Goal: Communication & Community: Answer question/provide support

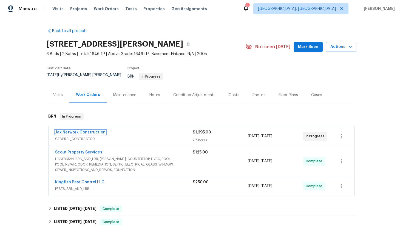
click at [93, 130] on link "Jax Network Construction" at bounding box center [80, 132] width 50 height 4
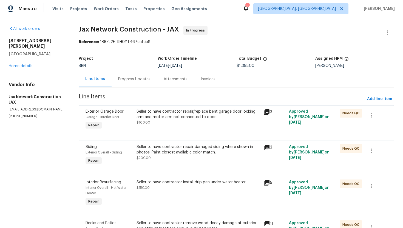
scroll to position [109, 0]
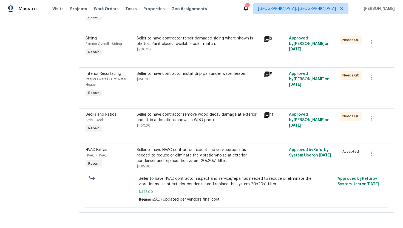
click at [174, 160] on div "Seller to have HVAC contractor inspect and service/repair as needed to reduce o…" at bounding box center [198, 155] width 124 height 16
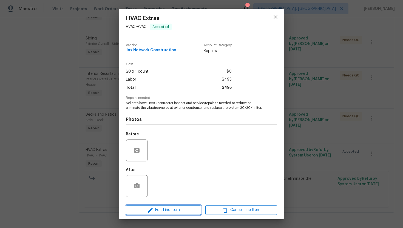
click at [162, 210] on span "Edit Line Item" at bounding box center [163, 209] width 72 height 7
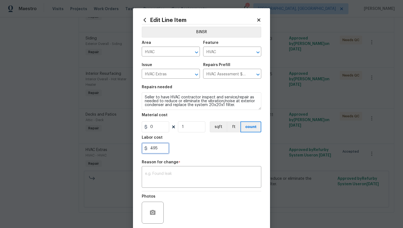
drag, startPoint x: 150, startPoint y: 149, endPoint x: 174, endPoint y: 150, distance: 24.1
click at [174, 150] on div "495" at bounding box center [201, 148] width 119 height 11
type input "1200"
click at [179, 179] on textarea at bounding box center [201, 178] width 113 height 12
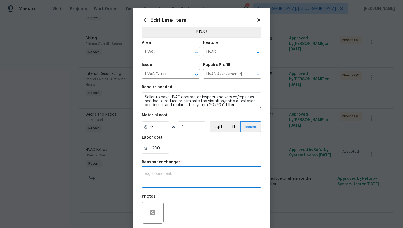
paste textarea "(AG) Updated cost per BR team’s approval."
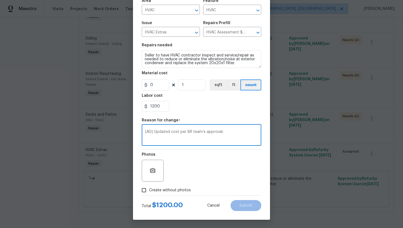
type textarea "(AG) Updated cost per BR team’s approval."
click at [182, 189] on span "Create without photos" at bounding box center [170, 190] width 42 height 6
click at [149, 189] on input "Create without photos" at bounding box center [144, 190] width 10 height 10
checkbox input "true"
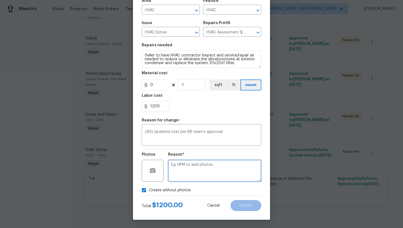
click at [197, 179] on textarea at bounding box center [214, 171] width 93 height 22
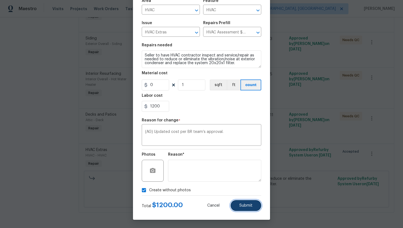
click at [240, 203] on button "Submit" at bounding box center [245, 205] width 31 height 11
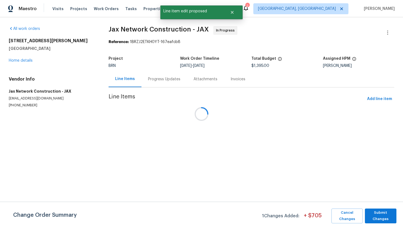
scroll to position [0, 0]
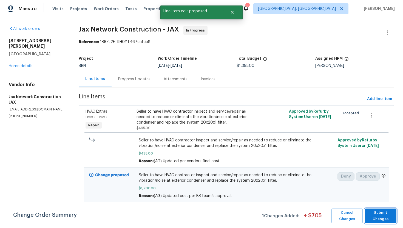
click at [378, 213] on span "Submit Changes" at bounding box center [380, 215] width 26 height 13
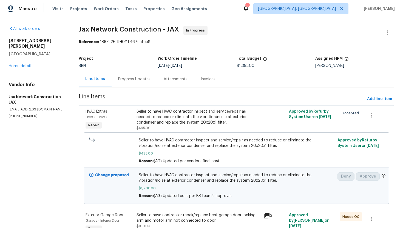
click at [148, 77] on div "Progress Updates" at bounding box center [134, 78] width 32 height 5
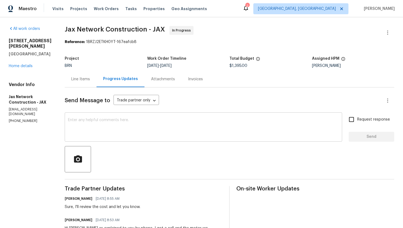
click at [149, 134] on textarea at bounding box center [203, 127] width 271 height 19
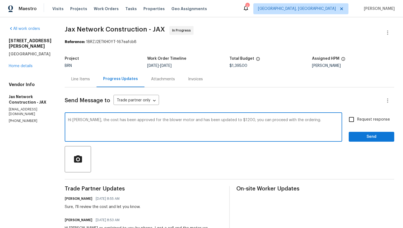
type textarea "Hi Dan, the cost has been approved for the blower motor and has been updated to…"
click at [361, 119] on span "Request response" at bounding box center [373, 120] width 33 height 6
click at [357, 119] on input "Request response" at bounding box center [351, 120] width 12 height 12
checkbox input "true"
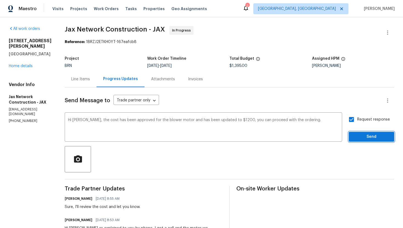
click at [360, 135] on span "Send" at bounding box center [371, 136] width 37 height 7
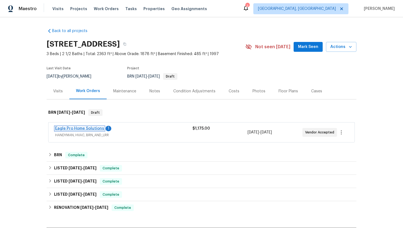
click at [79, 128] on link "Eagle Pro Home Solutions" at bounding box center [79, 129] width 49 height 4
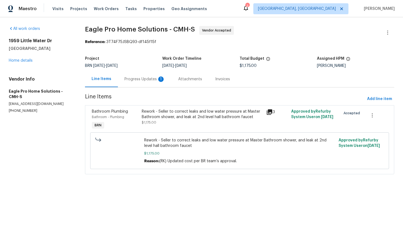
click at [159, 82] on div "1" at bounding box center [160, 78] width 5 height 5
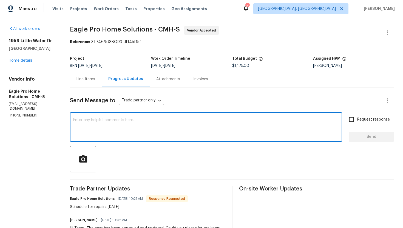
click at [140, 123] on textarea at bounding box center [205, 127] width 265 height 19
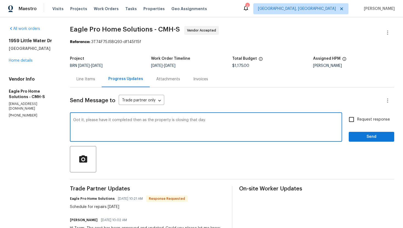
type textarea "Got it, please have it completed then as the property is closing that day."
click at [358, 118] on span "Request response" at bounding box center [373, 120] width 33 height 6
click at [357, 118] on input "Request response" at bounding box center [351, 120] width 12 height 12
checkbox input "true"
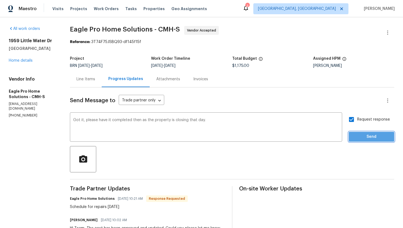
click at [363, 136] on span "Send" at bounding box center [371, 136] width 37 height 7
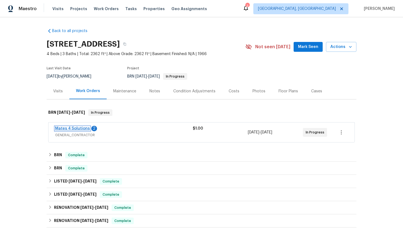
click at [70, 128] on link "Mates 4 Solutions" at bounding box center [72, 129] width 35 height 4
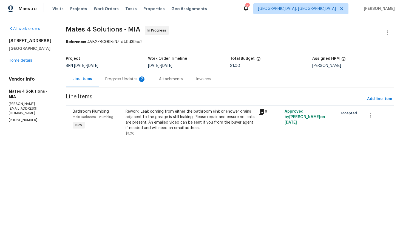
click at [143, 77] on div "2" at bounding box center [141, 78] width 5 height 5
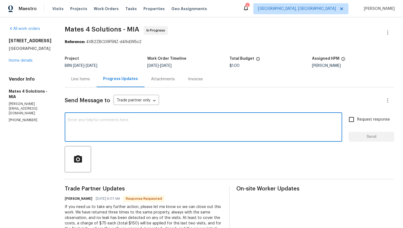
click at [127, 129] on textarea at bounding box center [203, 127] width 271 height 19
type textarea "Please have the video sent to ajay.godson@opendoor.com"
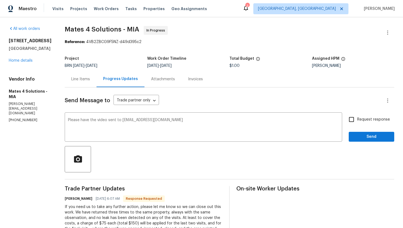
click at [368, 116] on label "Request response" at bounding box center [367, 120] width 44 height 12
click at [357, 116] on input "Request response" at bounding box center [351, 120] width 12 height 12
checkbox input "true"
click at [364, 134] on span "Send" at bounding box center [371, 136] width 37 height 7
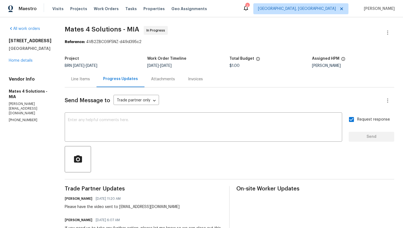
click at [88, 85] on div "Line Items" at bounding box center [81, 79] width 32 height 16
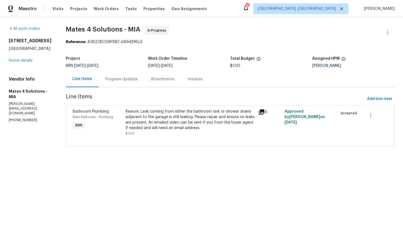
click at [128, 79] on div "Progress Updates" at bounding box center [121, 78] width 32 height 5
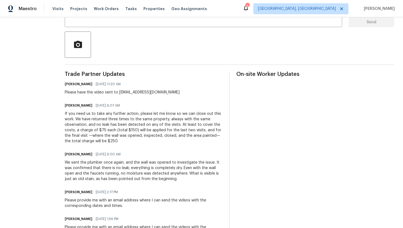
scroll to position [121, 0]
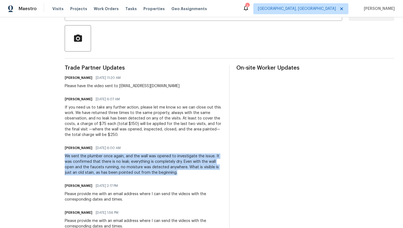
drag, startPoint x: 68, startPoint y: 155, endPoint x: 188, endPoint y: 174, distance: 121.5
click at [188, 174] on div "All work orders 4406 Daffodil Cir S Palm Beach Gardens, FL 33410 Home details V…" at bounding box center [201, 94] width 403 height 396
copy div "We sent the plumber once again, and the wall was opened to investigate the issu…"
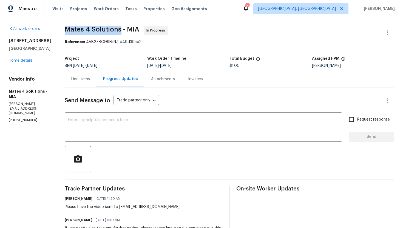
drag, startPoint x: 69, startPoint y: 26, endPoint x: 125, endPoint y: 28, distance: 55.9
click at [125, 28] on div "All work orders 4406 Daffodil Cir S Palm Beach Gardens, FL 33410 Home details V…" at bounding box center [201, 215] width 403 height 396
copy span "Mates 4 Solutions"
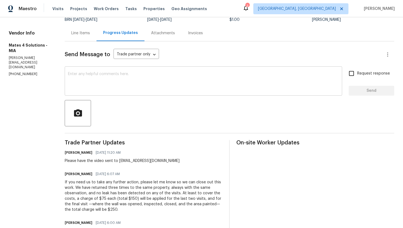
scroll to position [86, 0]
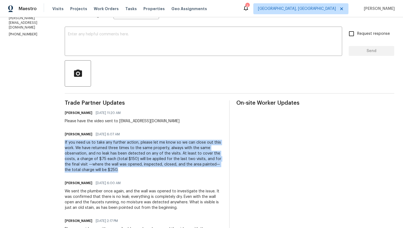
drag, startPoint x: 68, startPoint y: 142, endPoint x: 125, endPoint y: 168, distance: 62.4
click at [125, 168] on div "All work orders 4406 Daffodil Cir S Palm Beach Gardens, FL 33410 Home details V…" at bounding box center [201, 130] width 403 height 396
copy div "If you need us to take any further action, please let me know so we can close o…"
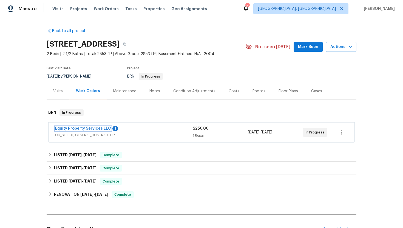
click at [82, 128] on link "Equity Property Services LLC" at bounding box center [83, 129] width 56 height 4
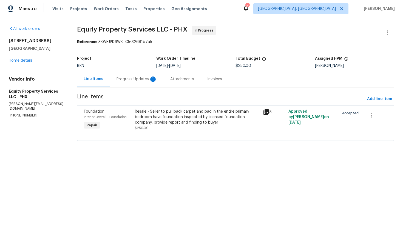
click at [148, 82] on div "Progress Updates 1" at bounding box center [137, 79] width 54 height 16
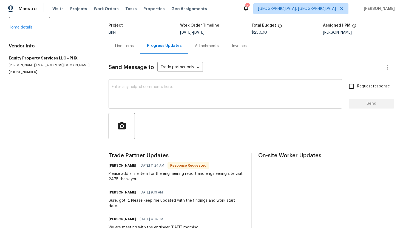
scroll to position [38, 0]
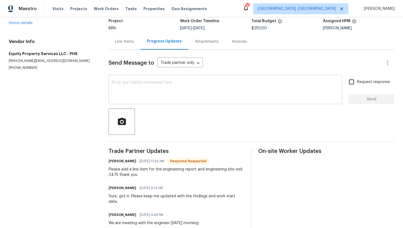
click at [154, 93] on textarea at bounding box center [225, 90] width 227 height 19
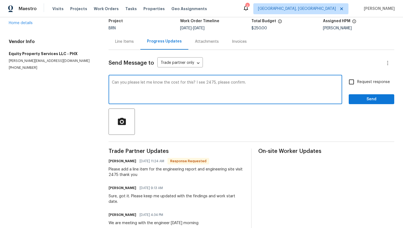
type textarea "Can you please let me know the cost for this? I see 2475, please confirm."
click at [353, 78] on input "Request response" at bounding box center [351, 82] width 12 height 12
checkbox input "true"
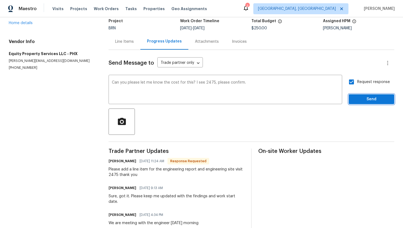
click at [359, 99] on span "Send" at bounding box center [371, 99] width 37 height 7
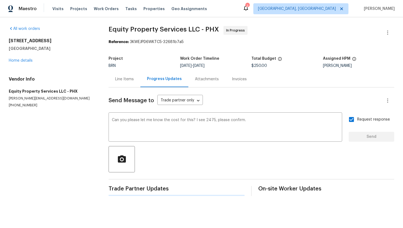
scroll to position [0, 0]
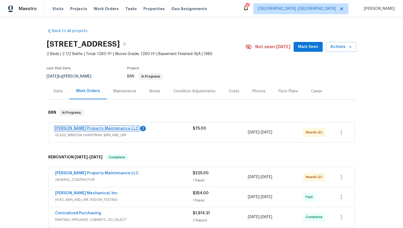
click at [100, 130] on link "[PERSON_NAME] Property Maintenance LLC" at bounding box center [97, 129] width 84 height 4
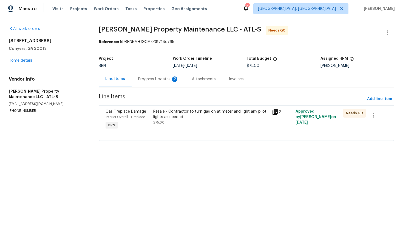
click at [152, 81] on div "Progress Updates 2" at bounding box center [158, 78] width 41 height 5
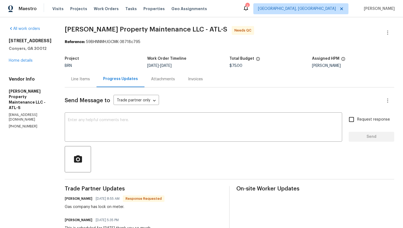
click at [83, 78] on div "Line Items" at bounding box center [80, 78] width 19 height 5
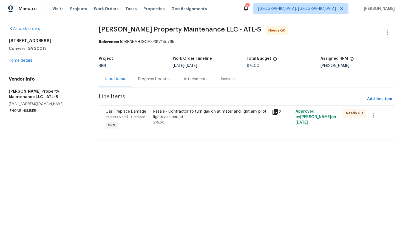
click at [150, 79] on div "Progress Updates" at bounding box center [154, 78] width 32 height 5
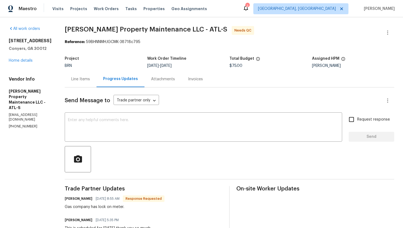
click at [93, 85] on div "Line Items" at bounding box center [81, 79] width 32 height 16
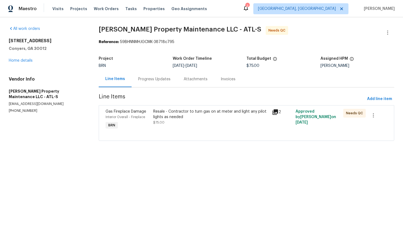
click at [174, 112] on div "Resale - Contractor to turn gas on at meter and light any pilot lights as needed" at bounding box center [210, 114] width 115 height 11
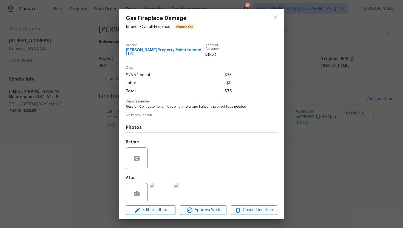
scroll to position [6, 0]
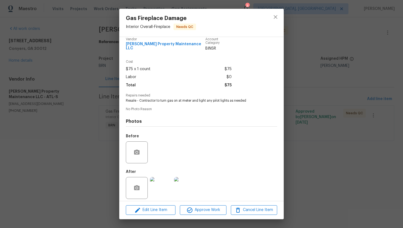
click at [161, 179] on img at bounding box center [161, 188] width 22 height 22
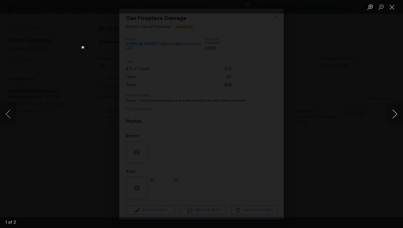
click at [395, 116] on button "Next image" at bounding box center [394, 114] width 16 height 22
click at [389, 8] on button "Close lightbox" at bounding box center [391, 7] width 11 height 10
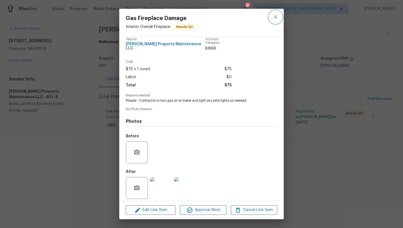
click at [277, 18] on icon "close" at bounding box center [275, 17] width 7 height 7
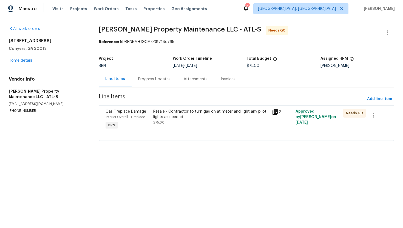
click at [159, 80] on div "Progress Updates" at bounding box center [154, 78] width 32 height 5
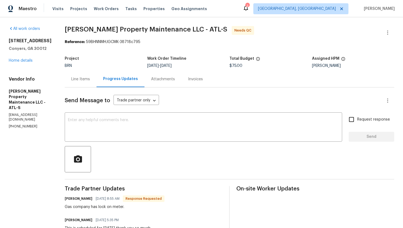
click at [81, 78] on div "Line Items" at bounding box center [80, 78] width 19 height 5
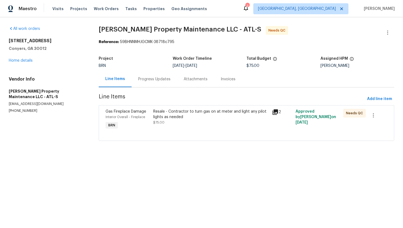
click at [164, 118] on div "Resale - Contractor to turn gas on at meter and light any pilot lights as needed" at bounding box center [210, 114] width 115 height 11
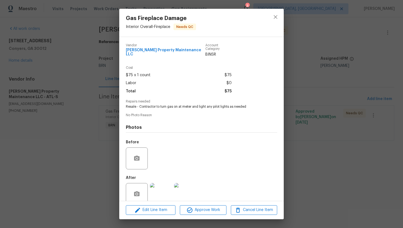
scroll to position [6, 0]
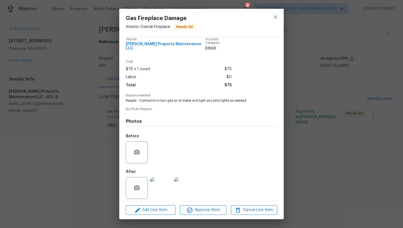
click at [163, 177] on img at bounding box center [161, 188] width 22 height 22
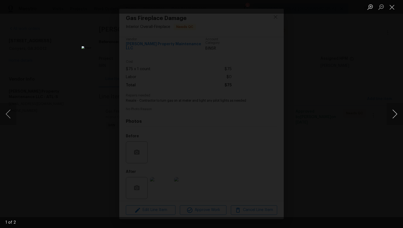
click at [396, 116] on button "Next image" at bounding box center [394, 114] width 16 height 22
click at [392, 9] on button "Close lightbox" at bounding box center [391, 7] width 11 height 10
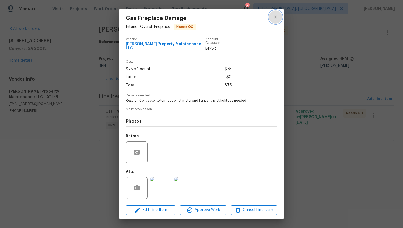
click at [274, 17] on icon "close" at bounding box center [275, 17] width 4 height 4
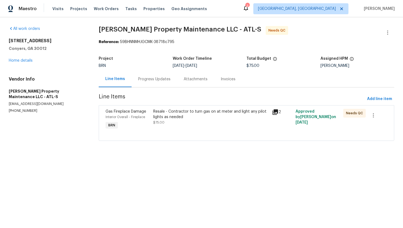
click at [156, 83] on div "Progress Updates" at bounding box center [153, 79] width 45 height 16
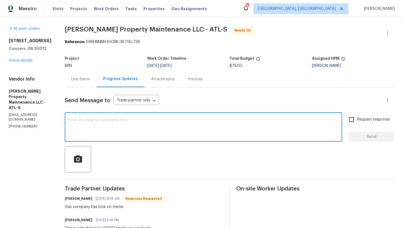
click at [131, 122] on textarea at bounding box center [203, 127] width 271 height 19
type textarea "Okay, I understand. I'll check regarding this."
click at [364, 119] on span "Request response" at bounding box center [373, 120] width 33 height 6
click at [357, 119] on input "Request response" at bounding box center [351, 120] width 12 height 12
checkbox input "true"
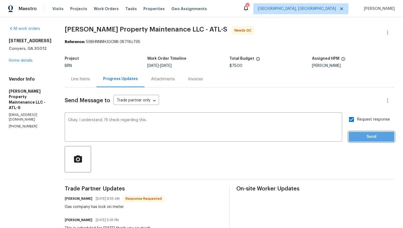
click at [363, 134] on span "Send" at bounding box center [371, 136] width 37 height 7
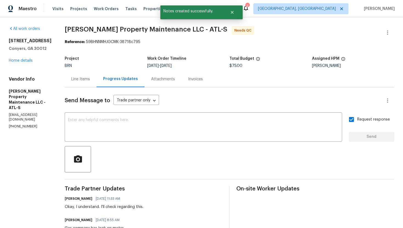
click at [81, 81] on div "Line Items" at bounding box center [80, 78] width 19 height 5
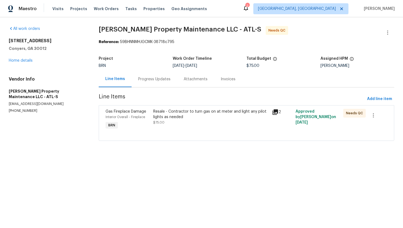
click at [164, 82] on div "Progress Updates" at bounding box center [154, 78] width 32 height 5
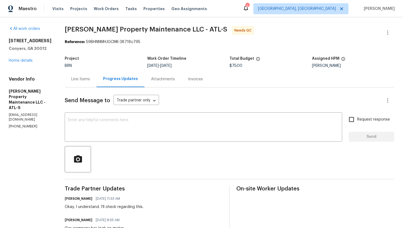
click at [89, 85] on div "Line Items" at bounding box center [81, 79] width 32 height 16
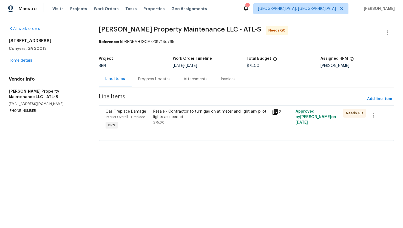
click at [160, 82] on div "Progress Updates" at bounding box center [154, 78] width 32 height 5
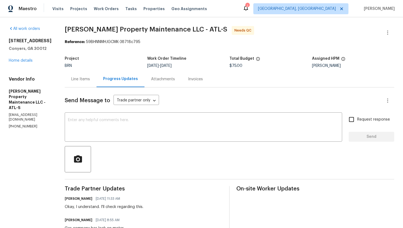
click at [81, 77] on div "Line Items" at bounding box center [80, 78] width 19 height 5
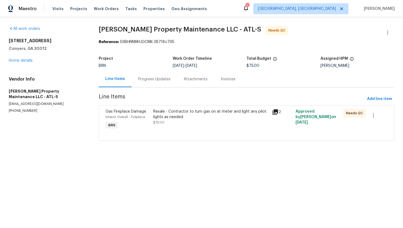
click at [145, 79] on div "Progress Updates" at bounding box center [154, 78] width 32 height 5
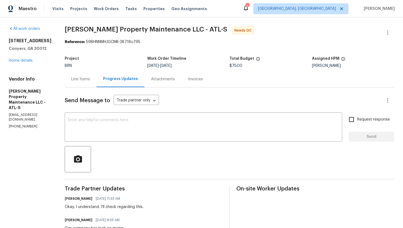
click at [88, 81] on div "Line Items" at bounding box center [80, 78] width 19 height 5
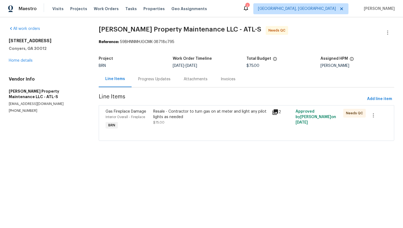
click at [149, 113] on div "Gas Fireplace Damage" at bounding box center [127, 111] width 44 height 5
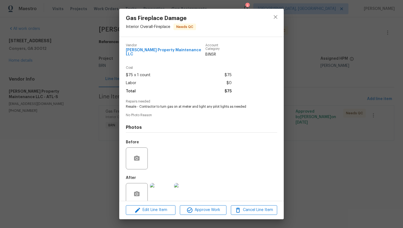
click at [183, 186] on img at bounding box center [185, 194] width 22 height 22
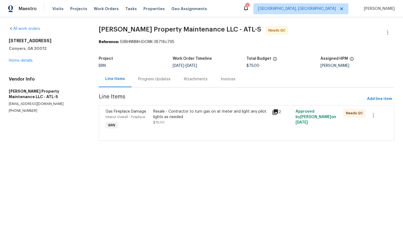
click at [182, 117] on div "Resale - Contractor to turn gas on at meter and light any pilot lights as needed" at bounding box center [210, 114] width 115 height 11
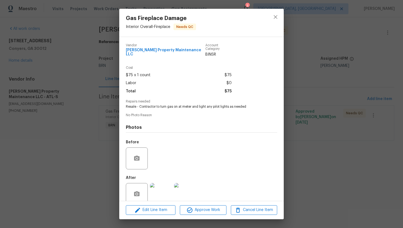
click at [163, 185] on img at bounding box center [161, 194] width 22 height 22
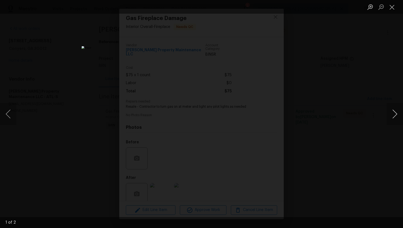
click at [390, 115] on button "Next image" at bounding box center [394, 114] width 16 height 22
click at [11, 111] on button "Previous image" at bounding box center [8, 114] width 16 height 22
click at [394, 116] on button "Next image" at bounding box center [394, 114] width 16 height 22
click at [9, 116] on button "Previous image" at bounding box center [8, 114] width 16 height 22
click at [397, 113] on button "Next image" at bounding box center [394, 114] width 16 height 22
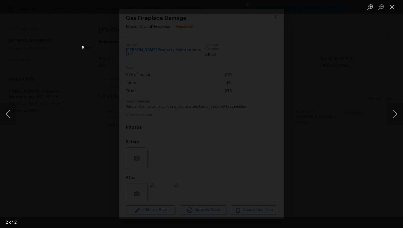
click at [394, 7] on button "Close lightbox" at bounding box center [391, 7] width 11 height 10
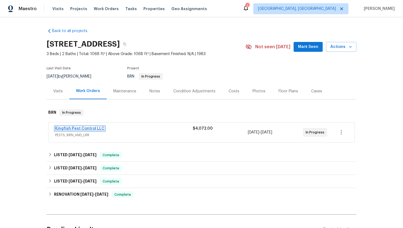
click at [77, 127] on link "Kingfish Pest Control LLC" at bounding box center [79, 129] width 49 height 4
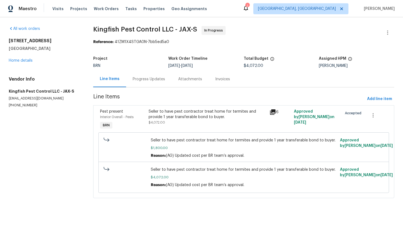
click at [145, 80] on div "Progress Updates" at bounding box center [149, 78] width 32 height 5
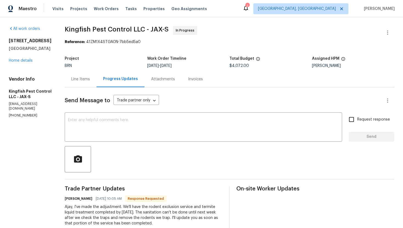
click at [81, 81] on div "Line Items" at bounding box center [80, 78] width 19 height 5
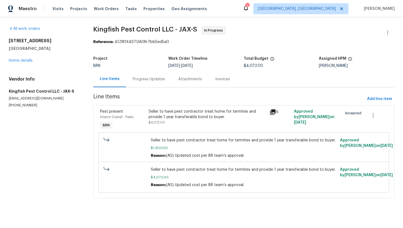
click at [139, 78] on div "Progress Updates" at bounding box center [149, 78] width 32 height 5
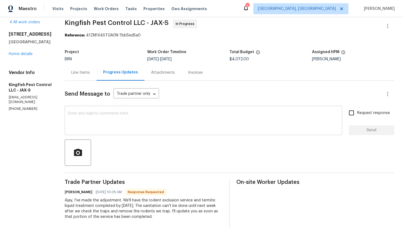
scroll to position [2, 0]
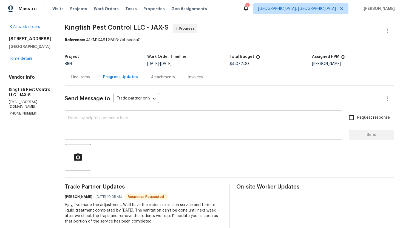
click at [134, 116] on textarea at bounding box center [203, 125] width 271 height 19
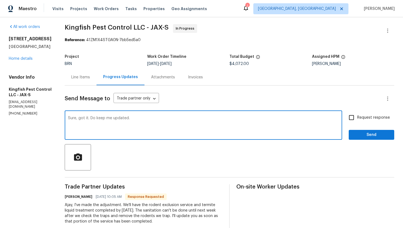
type textarea "Sure, got it. Do keep me updated."
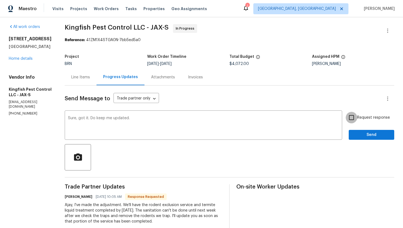
click at [354, 117] on input "Request response" at bounding box center [351, 118] width 12 height 12
checkbox input "true"
click at [359, 134] on span "Send" at bounding box center [371, 134] width 37 height 7
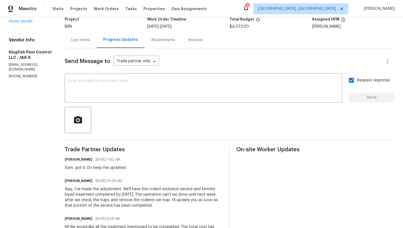
scroll to position [62, 0]
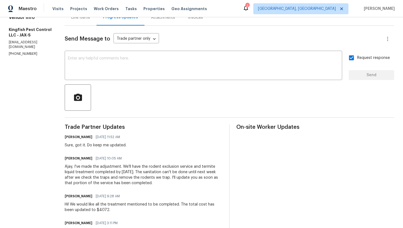
click at [74, 166] on div "Ajay, I've made the adjustment. We'll have the rodent exclusion service and ter…" at bounding box center [144, 175] width 158 height 22
drag, startPoint x: 73, startPoint y: 166, endPoint x: 146, endPoint y: 184, distance: 75.0
click at [146, 184] on div "Ajay, I've made the adjustment. We'll have the rodent exclusion service and ter…" at bounding box center [144, 175] width 158 height 22
copy div "I've made the adjustment. We'll have the rodent exclusion service and termite l…"
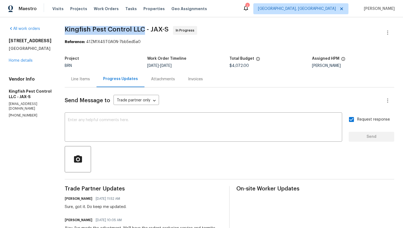
drag, startPoint x: 64, startPoint y: 28, endPoint x: 142, endPoint y: 28, distance: 78.3
click at [142, 28] on span "Kingfish Pest Control LLC - JAX-S" at bounding box center [117, 29] width 104 height 7
copy span "Kingfish Pest Control LLC"
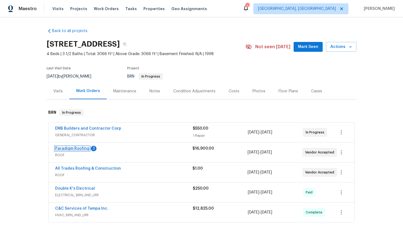
click at [77, 149] on link "Paradigm Roofing" at bounding box center [72, 148] width 34 height 4
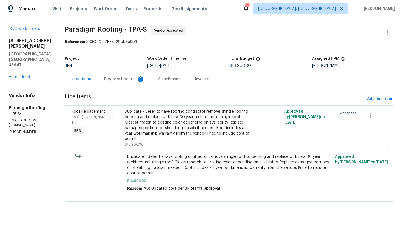
click at [137, 81] on div "Progress Updates 3" at bounding box center [124, 78] width 41 height 5
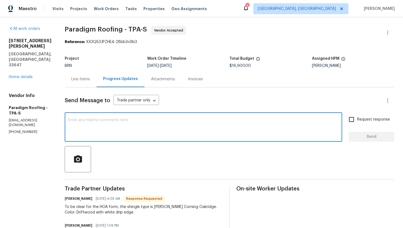
click at [127, 123] on textarea at bounding box center [203, 127] width 271 height 19
type textarea "Got it, thank you."
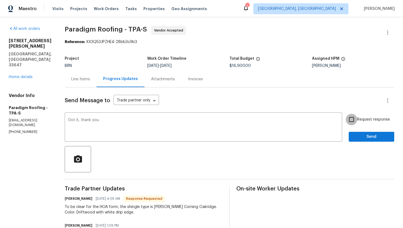
click at [348, 119] on input "Request response" at bounding box center [351, 120] width 12 height 12
checkbox input "true"
click at [357, 135] on span "Send" at bounding box center [371, 136] width 37 height 7
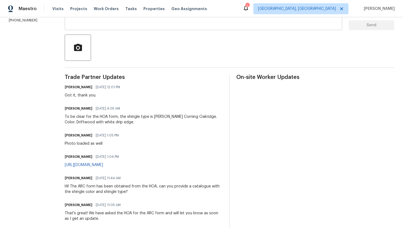
scroll to position [114, 0]
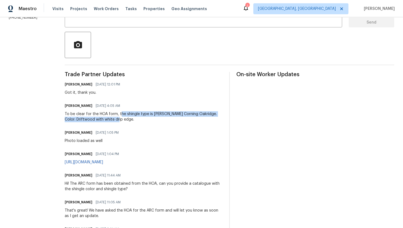
drag, startPoint x: 120, startPoint y: 114, endPoint x: 131, endPoint y: 119, distance: 11.8
click at [131, 119] on div "To be clear for the HOA form, the shingle type is Owens Corning Oakridge. Color…" at bounding box center [144, 116] width 158 height 11
drag, startPoint x: 119, startPoint y: 114, endPoint x: 125, endPoint y: 119, distance: 6.8
click at [125, 119] on div "To be clear for the HOA form, the shingle type is Owens Corning Oakridge. Color…" at bounding box center [144, 116] width 158 height 11
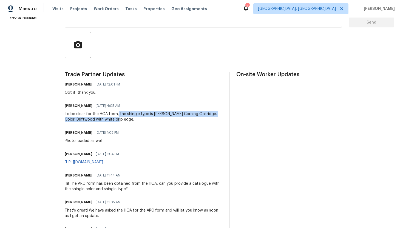
copy div "the shingle type is Owens Corning Oakridge. Color: Driftwood with white drip ed…"
click at [103, 163] on link "https://www.owenscorning.com/en-us/roofing/shingles/oakridge?color=driftwood" at bounding box center [84, 162] width 38 height 4
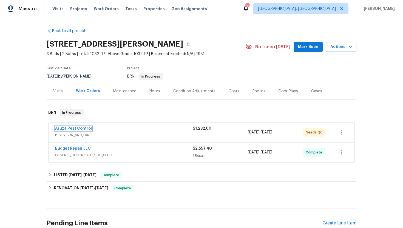
click at [69, 130] on link "Aruza Pest Control" at bounding box center [73, 129] width 37 height 4
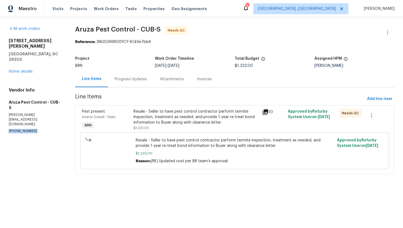
drag, startPoint x: 8, startPoint y: 105, endPoint x: 37, endPoint y: 105, distance: 29.3
click at [37, 105] on div "All work orders [STREET_ADDRESS][PERSON_NAME] Home details Vendor Info Aruza Pe…" at bounding box center [201, 103] width 403 height 172
copy p "[PHONE_NUMBER]"
click at [206, 115] on div "Resale - Seller to have pest control contractor perform termite inspection, tre…" at bounding box center [195, 117] width 125 height 16
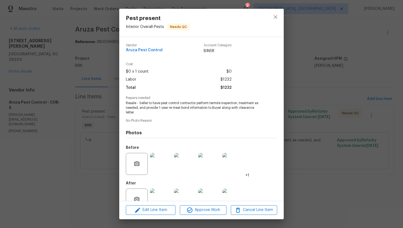
scroll to position [15, 0]
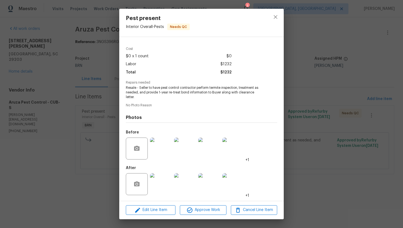
click at [293, 57] on div "Pest present Interior Overall - Pests Needs QC Vendor Aruza Pest Control Accoun…" at bounding box center [201, 114] width 403 height 228
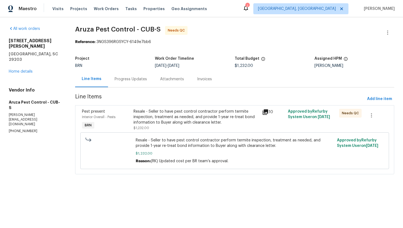
click at [139, 81] on div "Progress Updates" at bounding box center [130, 78] width 32 height 5
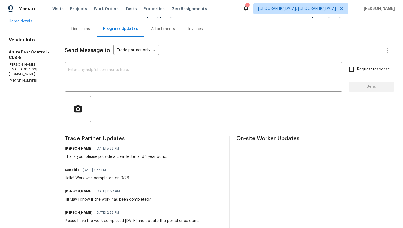
scroll to position [50, 0]
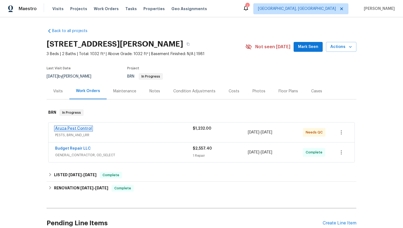
click at [84, 129] on link "Aruza Pest Control" at bounding box center [73, 129] width 37 height 4
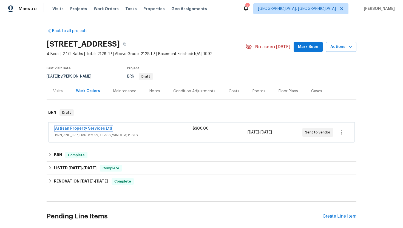
click at [104, 127] on link "Artisan Property Services Ltd" at bounding box center [83, 129] width 57 height 4
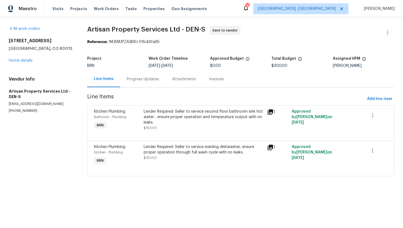
click at [139, 81] on div "Progress Updates" at bounding box center [143, 78] width 32 height 5
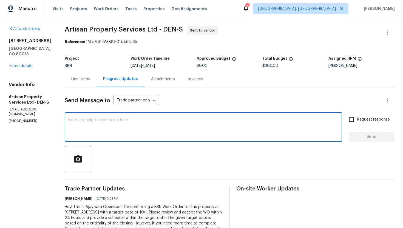
click at [169, 134] on textarea at bounding box center [203, 127] width 271 height 19
